Goal: Find specific page/section: Find specific page/section

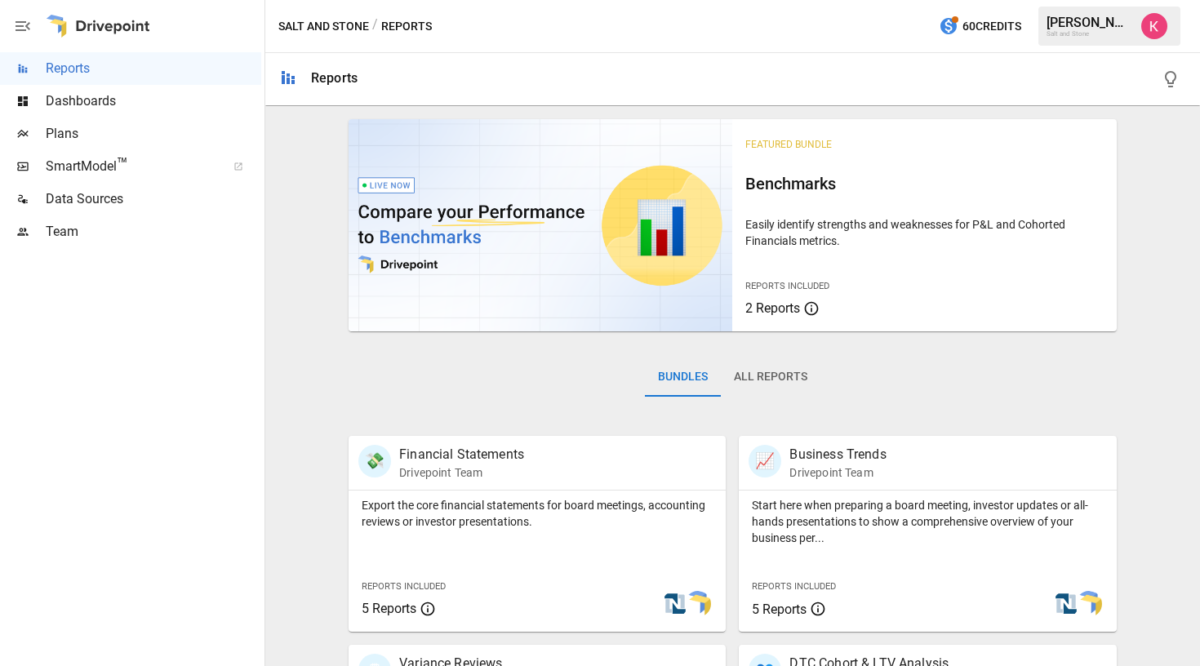
click at [1148, 29] on img "Kelsey Burton" at bounding box center [1154, 26] width 26 height 26
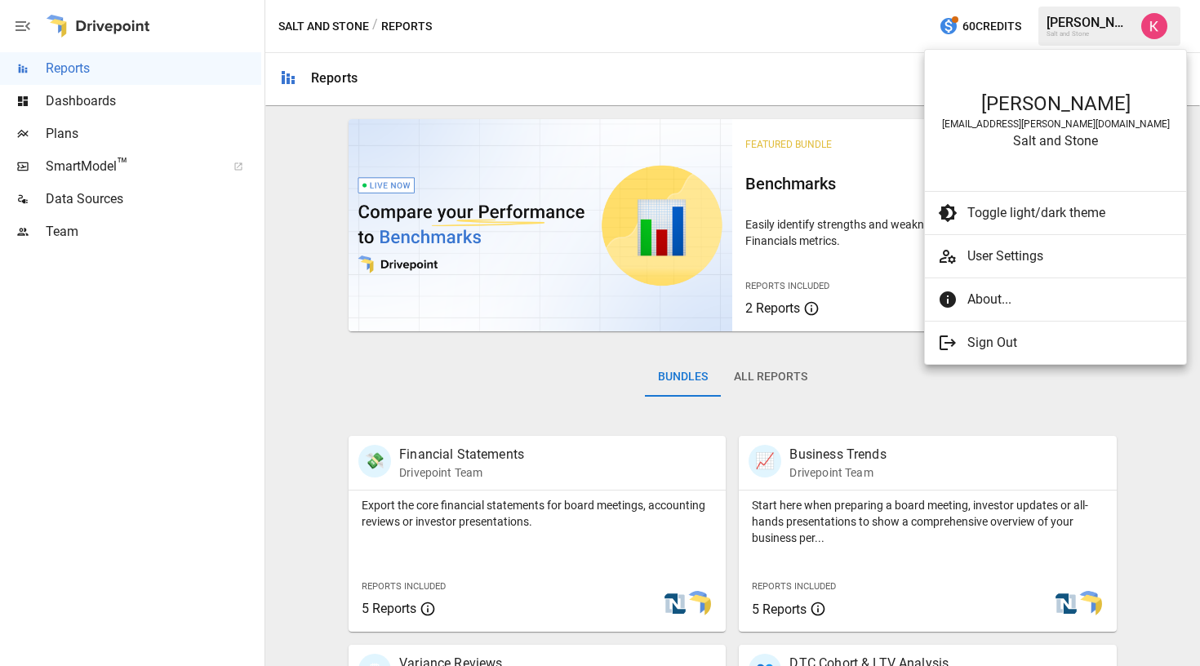
click at [1009, 255] on span "User Settings" at bounding box center [1070, 256] width 206 height 20
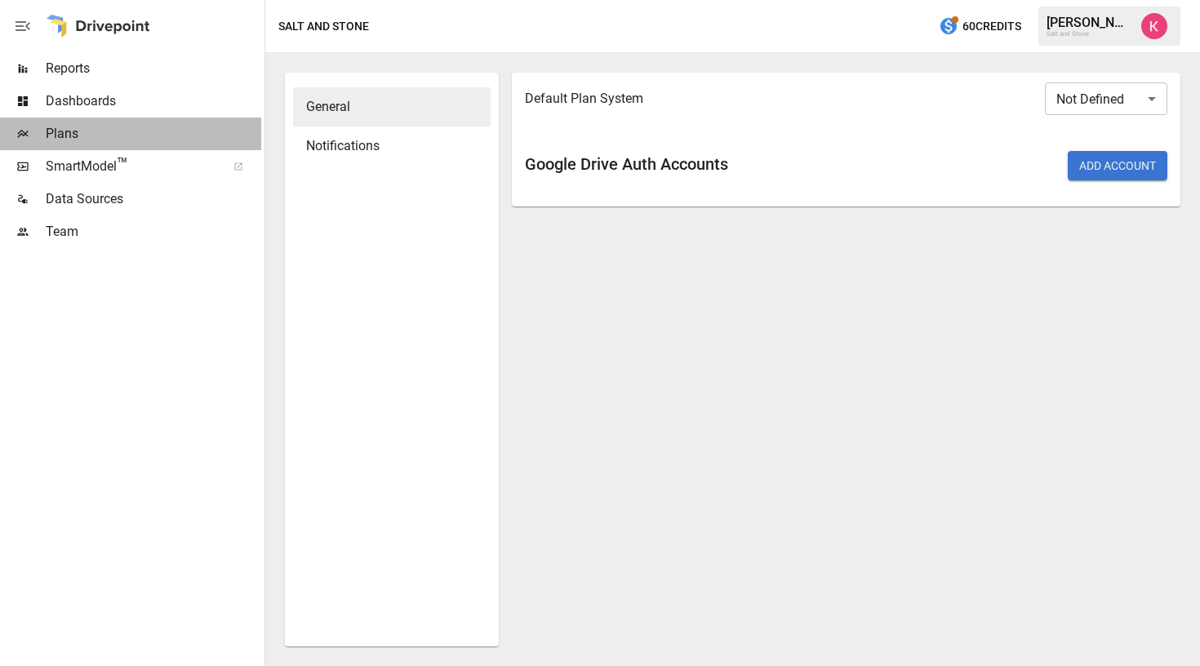
click at [144, 126] on span "Plans" at bounding box center [153, 134] width 215 height 20
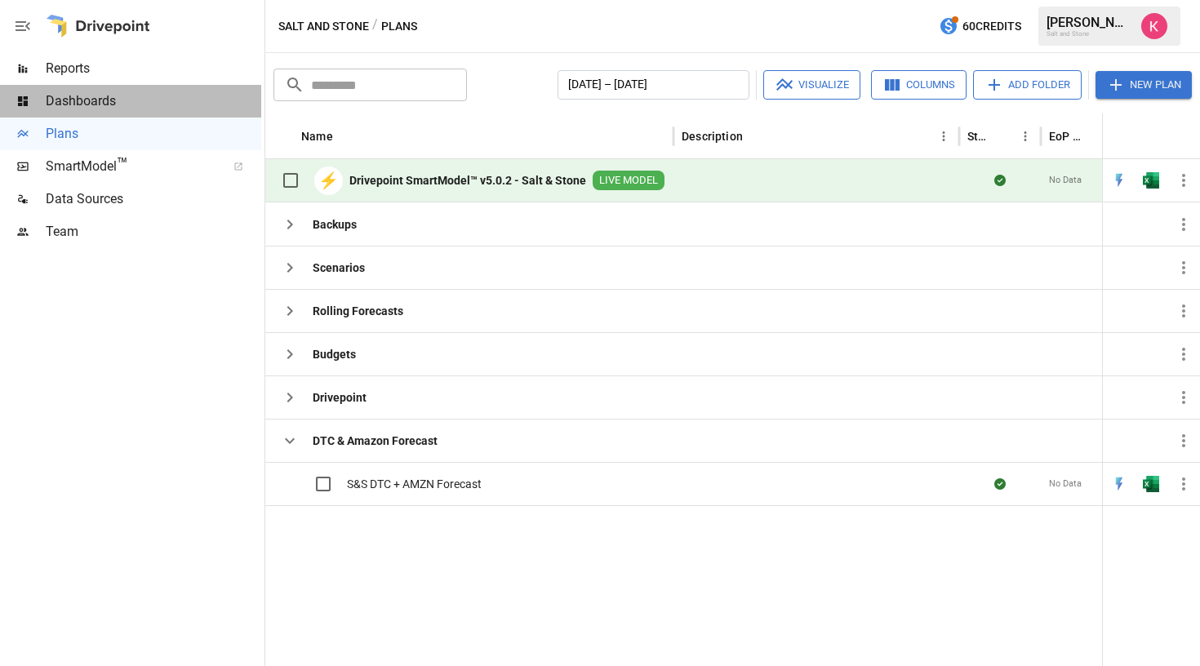
click at [137, 108] on span "Dashboards" at bounding box center [153, 101] width 215 height 20
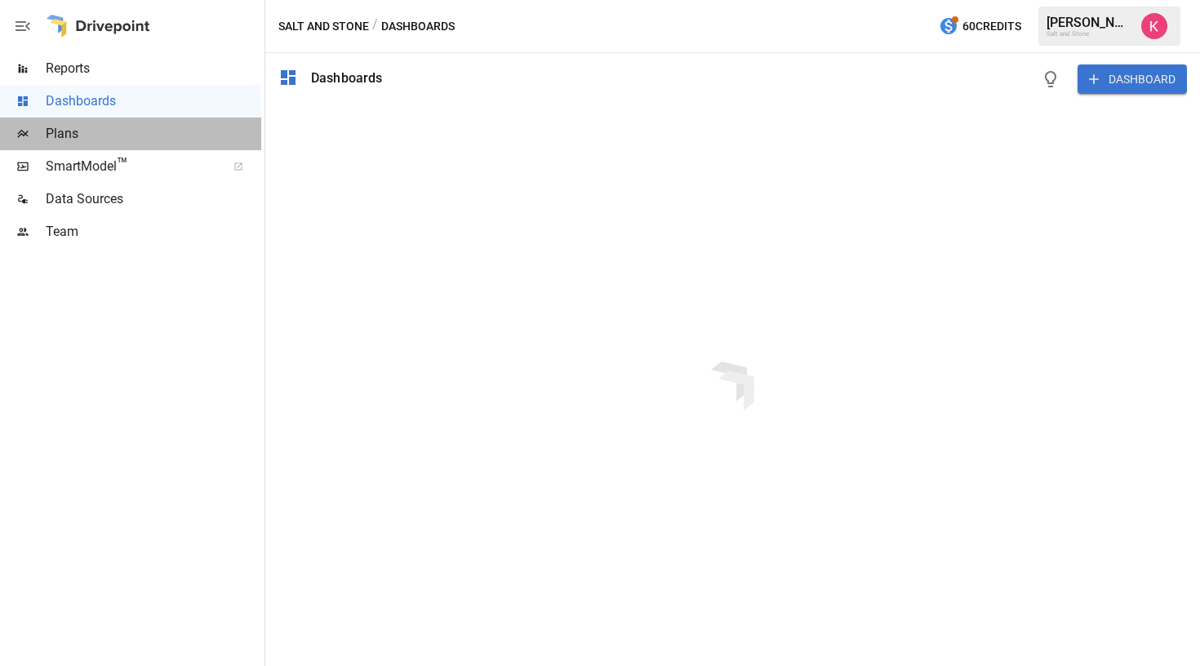
click at [135, 137] on span "Plans" at bounding box center [153, 134] width 215 height 20
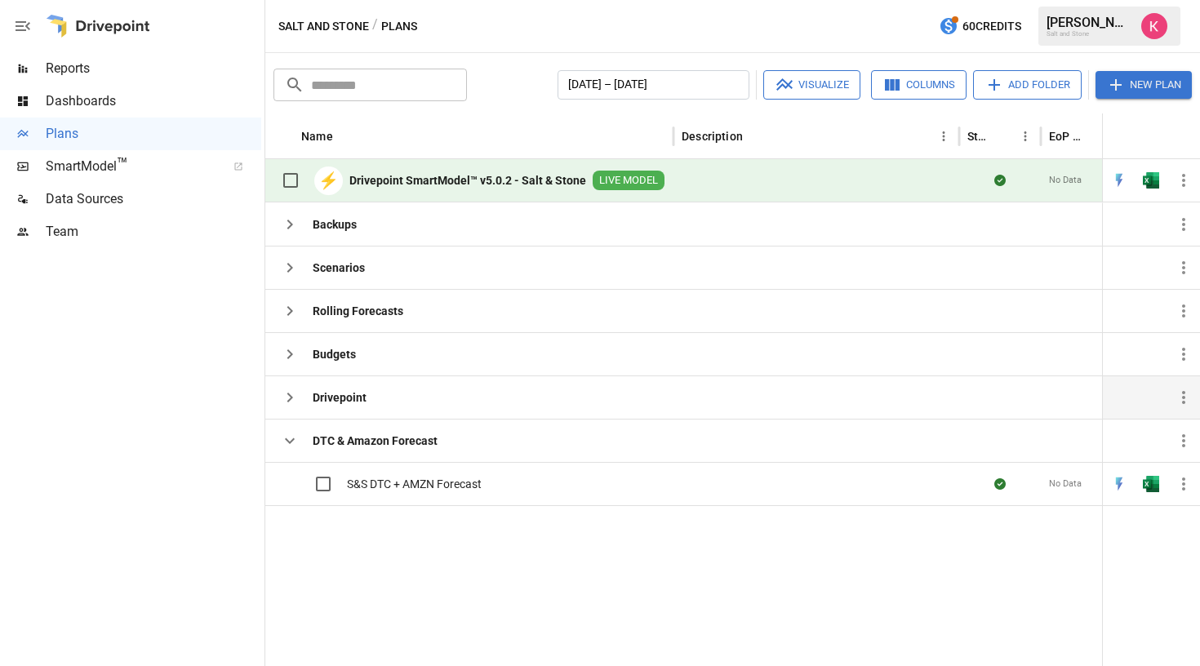
click at [291, 397] on icon "button" at bounding box center [290, 398] width 6 height 10
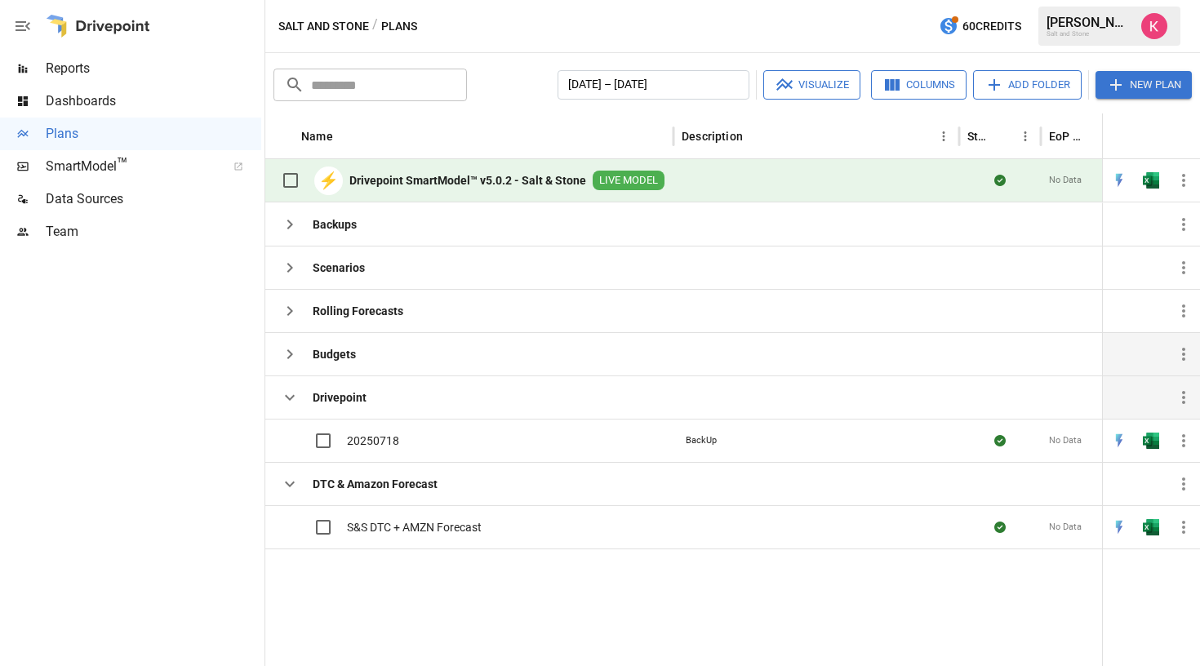
click at [289, 357] on icon "button" at bounding box center [290, 354] width 6 height 10
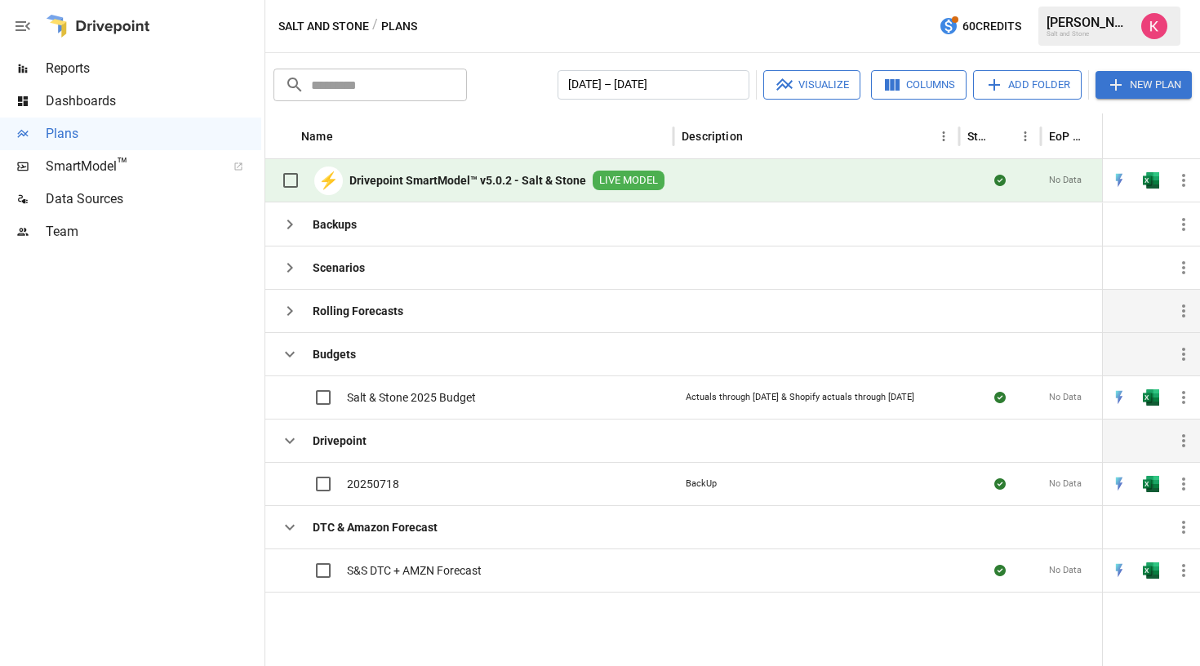
click at [289, 315] on icon "button" at bounding box center [290, 311] width 6 height 10
click at [290, 277] on icon "button" at bounding box center [290, 268] width 20 height 20
click at [292, 233] on icon "button" at bounding box center [290, 225] width 20 height 20
click at [283, 272] on icon "button" at bounding box center [290, 268] width 20 height 20
click at [287, 308] on icon "button" at bounding box center [290, 311] width 20 height 20
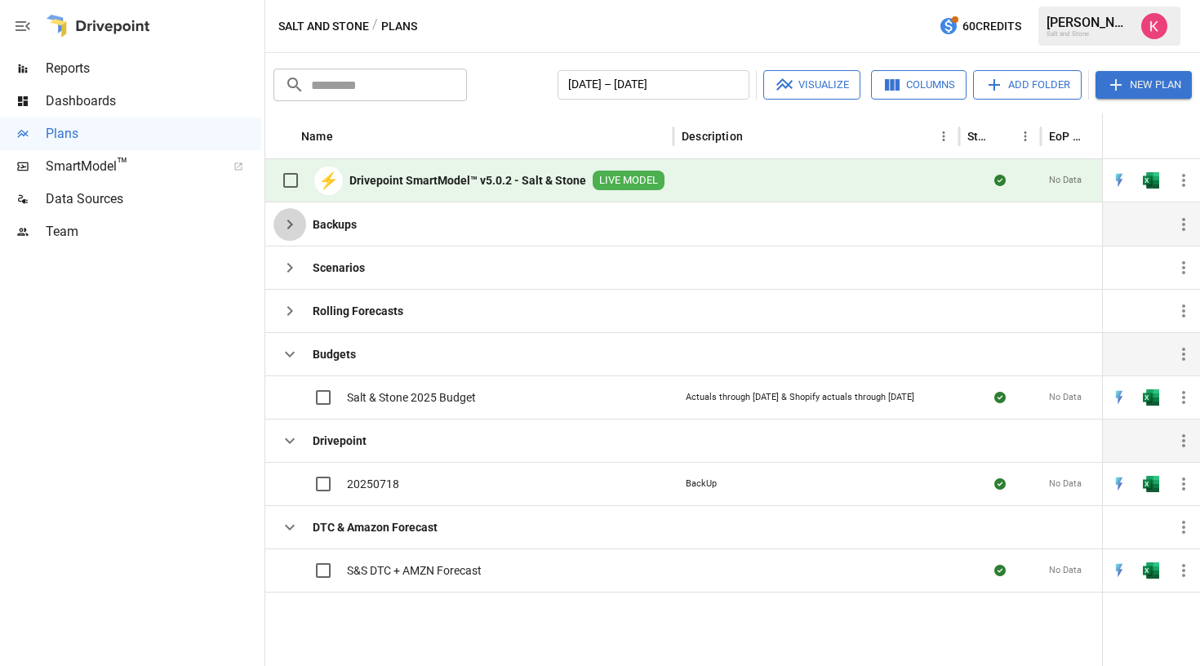
click at [290, 219] on icon "button" at bounding box center [290, 225] width 20 height 20
click at [286, 269] on icon "button" at bounding box center [290, 268] width 20 height 20
click at [288, 307] on icon "button" at bounding box center [290, 311] width 6 height 10
click at [371, 573] on span "S&S DTC + AMZN Forecast" at bounding box center [414, 570] width 135 height 16
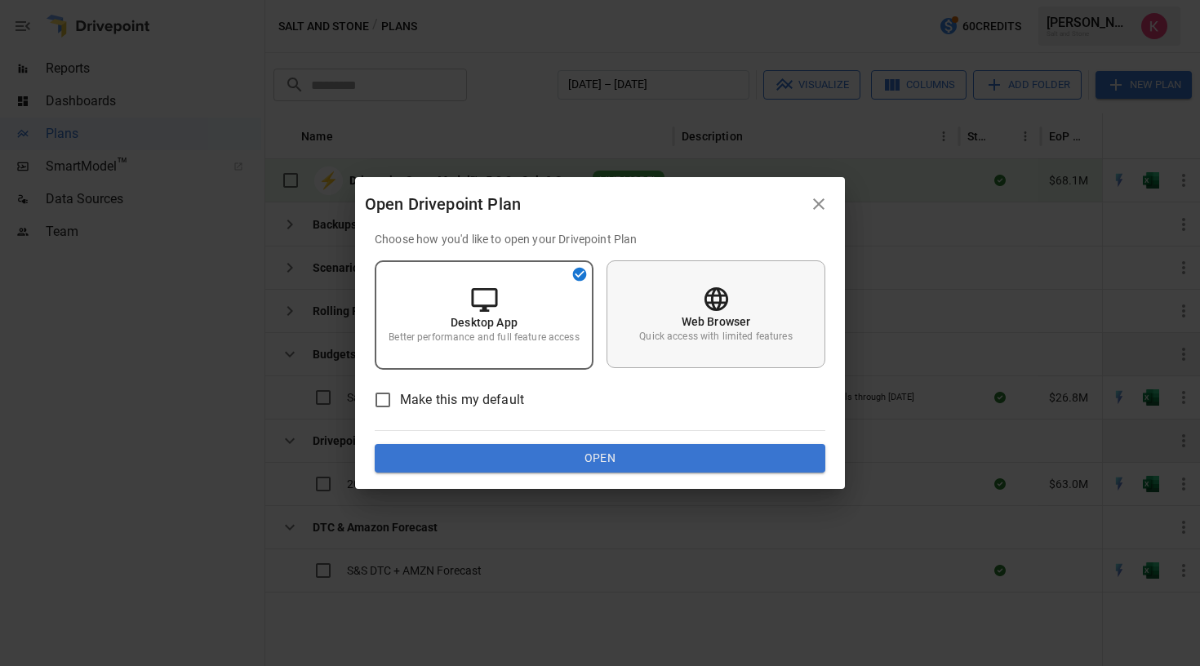
click at [680, 318] on div "Web Browser Quick access with limited features" at bounding box center [715, 314] width 219 height 108
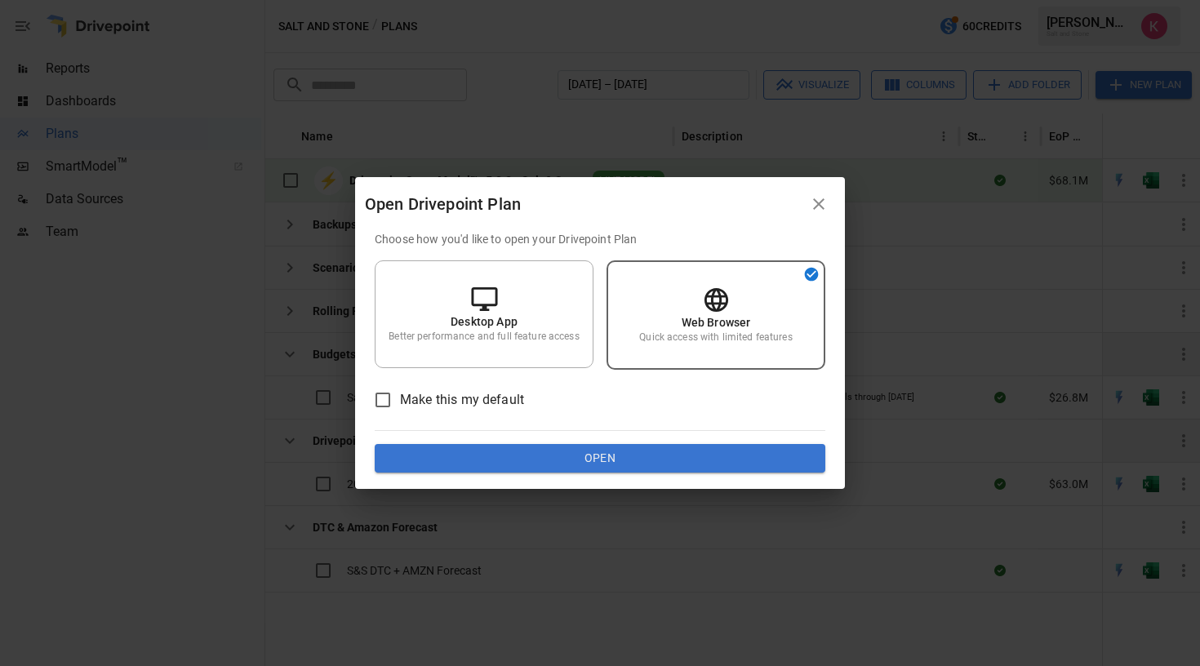
click at [563, 458] on button "Open" at bounding box center [600, 458] width 451 height 29
